Goal: Information Seeking & Learning: Learn about a topic

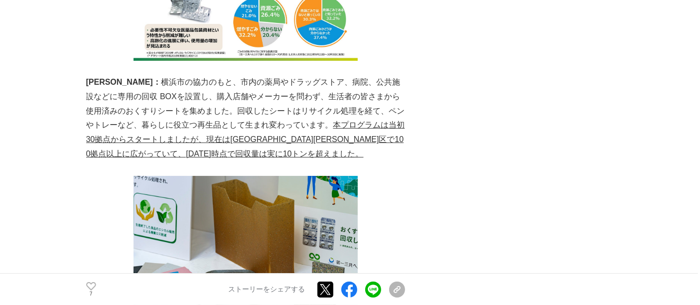
scroll to position [4040, 0]
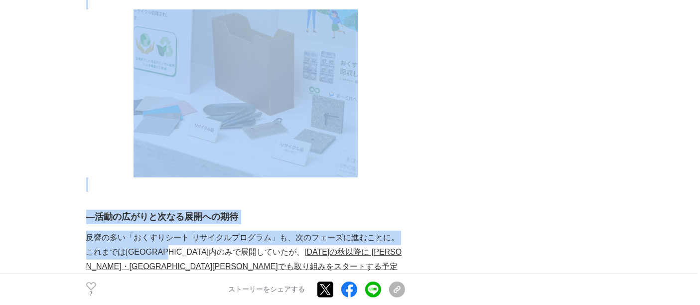
drag, startPoint x: 82, startPoint y: 132, endPoint x: 192, endPoint y: 148, distance: 110.7
click at [186, 231] on p "反響の多い「おくすりシート リサイクルプログラム」も、次のフェーズに進むことに。これまでは[GEOGRAPHIC_DATA]内のみで展開していたが、 [DAT…" at bounding box center [245, 259] width 319 height 57
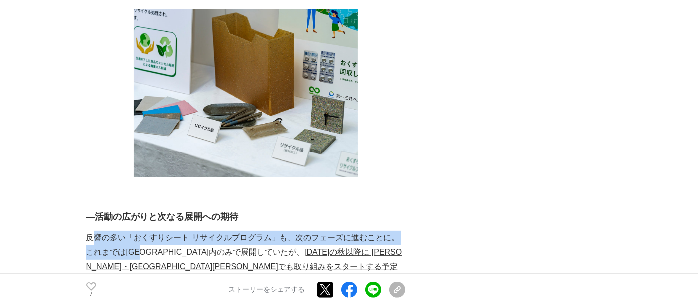
drag, startPoint x: 90, startPoint y: 135, endPoint x: 141, endPoint y: 148, distance: 52.9
click at [148, 231] on p "反響の多い「おくすりシート リサイクルプログラム」も、次のフェーズに進むことに。これまでは[GEOGRAPHIC_DATA]内のみで展開していたが、 [DAT…" at bounding box center [245, 259] width 319 height 57
click at [141, 231] on p "反響の多い「おくすりシート リサイクルプログラム」も、次のフェーズに進むことに。これまでは[GEOGRAPHIC_DATA]内のみで展開していたが、 [DAT…" at bounding box center [245, 259] width 319 height 57
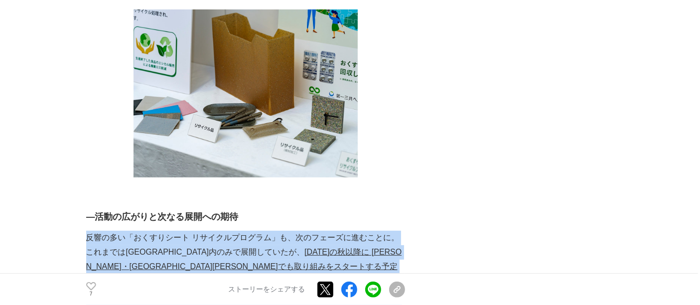
scroll to position [4095, 0]
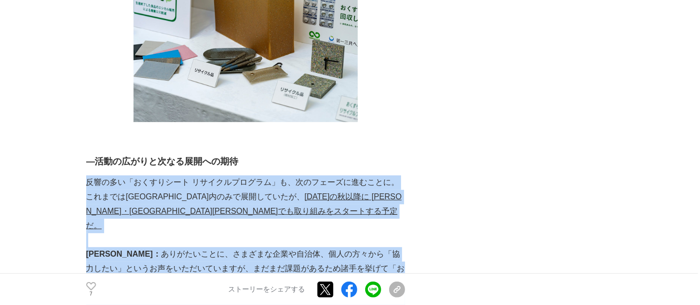
drag, startPoint x: 87, startPoint y: 132, endPoint x: 384, endPoint y: 209, distance: 307.0
copy div "反響の多い「おくすりシート リサイクルプログラム」も、次のフェーズに進むことに。これまでは[GEOGRAPHIC_DATA]内のみで展開していたが、 [DAT…"
click at [178, 247] on p "[PERSON_NAME]： ありがたいことに、さまざまな企業や自治体、個人の方々から「協力したい」というお声をいただいていますが、まだまだ課題があるため諸手…" at bounding box center [245, 297] width 319 height 101
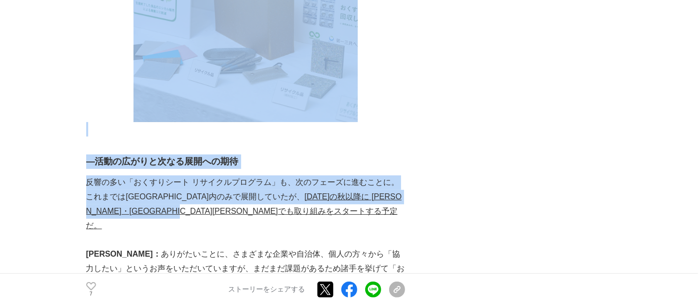
drag, startPoint x: 85, startPoint y: 74, endPoint x: 205, endPoint y: 109, distance: 125.5
click at [205, 175] on p "反響の多い「おくすりシート リサイクルプログラム」も、次のフェーズに進むことに。これまでは[GEOGRAPHIC_DATA]内のみで展開していたが、 [DAT…" at bounding box center [245, 203] width 319 height 57
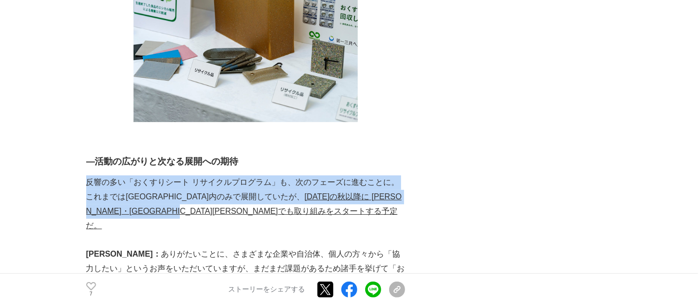
drag, startPoint x: 207, startPoint y: 107, endPoint x: 87, endPoint y: 76, distance: 124.1
click at [87, 175] on p "反響の多い「おくすりシート リサイクルプログラム」も、次のフェーズに進むことに。これまでは[GEOGRAPHIC_DATA]内のみで展開していたが、 [DAT…" at bounding box center [245, 203] width 319 height 57
copy p "反響の多い「おくすりシート リサイクルプログラム」も、次のフェーズに進むことに。これまでは[GEOGRAPHIC_DATA]内のみで展開していたが、 [DAT…"
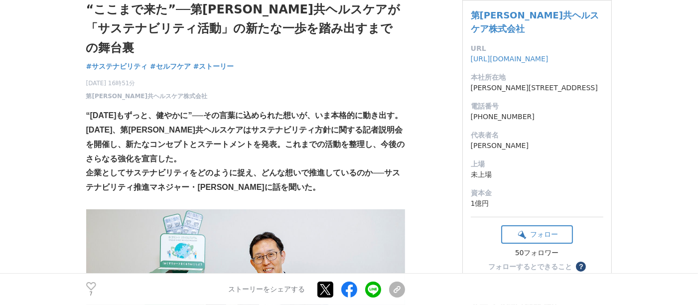
scroll to position [0, 0]
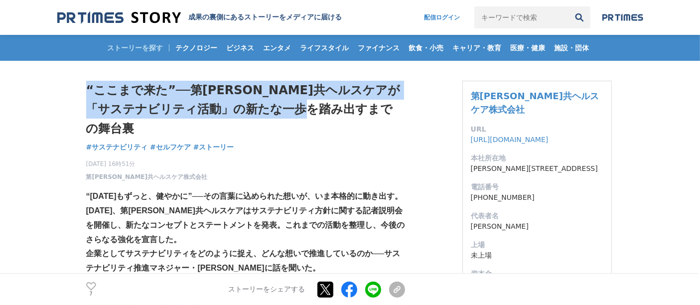
drag, startPoint x: 84, startPoint y: 85, endPoint x: 359, endPoint y: 104, distance: 275.1
copy h1 "“ここまで来た”──第[PERSON_NAME]共ヘルスケアが「サステナビリティ活動」の新たな一歩を踏み出すまでの舞台裏"
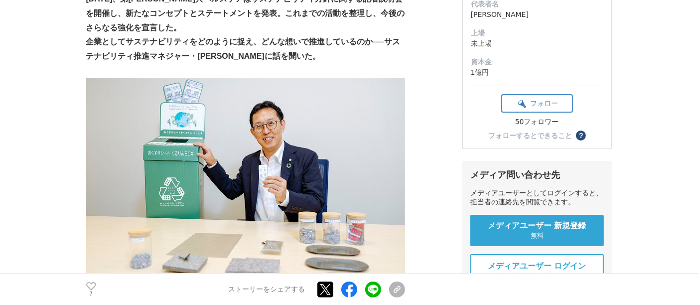
scroll to position [111, 0]
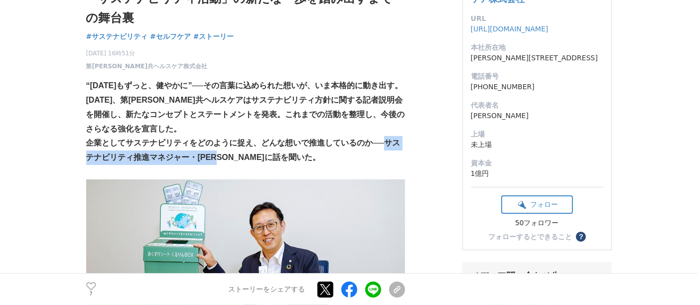
drag, startPoint x: 389, startPoint y: 136, endPoint x: 230, endPoint y: 154, distance: 159.9
click at [230, 154] on strong "企業としてサステナビリティをどのように捉え、どんな想いで推進しているのか──サステナビリティ推進マネジャー・[PERSON_NAME]に話を聞いた。" at bounding box center [243, 149] width 314 height 23
copy strong "サステナビリティ推進マネジャー・[PERSON_NAME]"
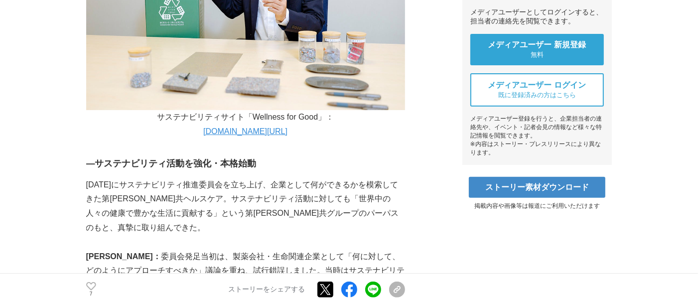
scroll to position [498, 0]
